Goal: Find specific page/section: Find specific page/section

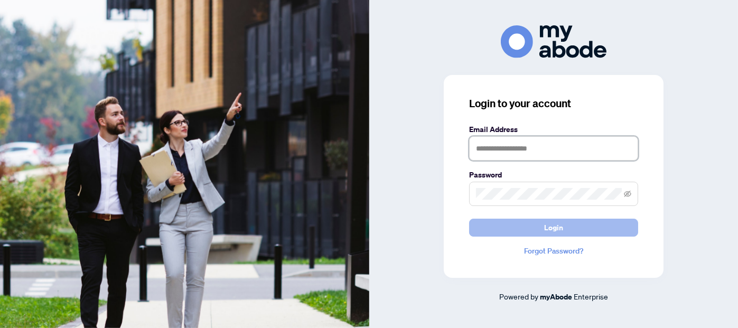
type input "**********"
click at [559, 228] on span "Login" at bounding box center [553, 227] width 19 height 17
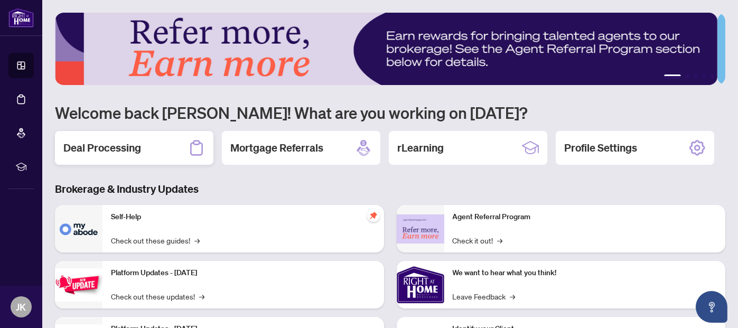
click at [129, 144] on h2 "Deal Processing" at bounding box center [102, 148] width 78 height 15
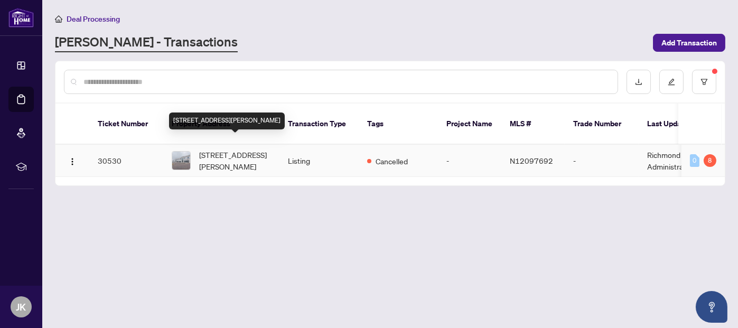
click at [262, 149] on span "[STREET_ADDRESS][PERSON_NAME]" at bounding box center [235, 160] width 72 height 23
